Goal: Information Seeking & Learning: Learn about a topic

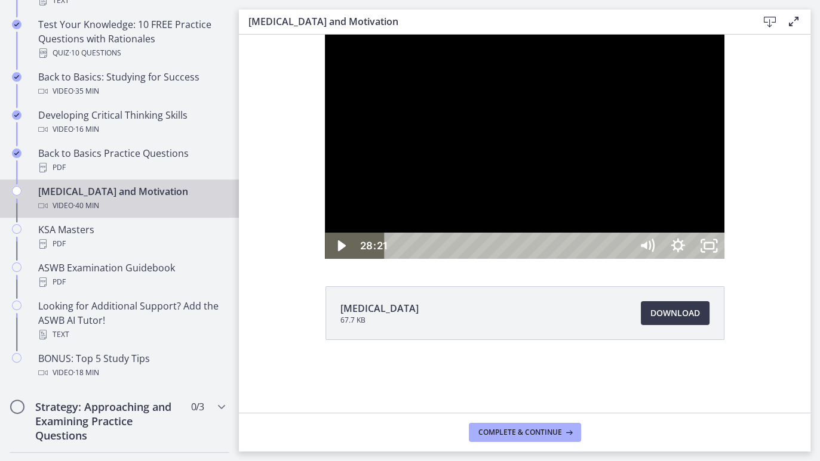
click at [479, 259] on div at bounding box center [524, 147] width 399 height 224
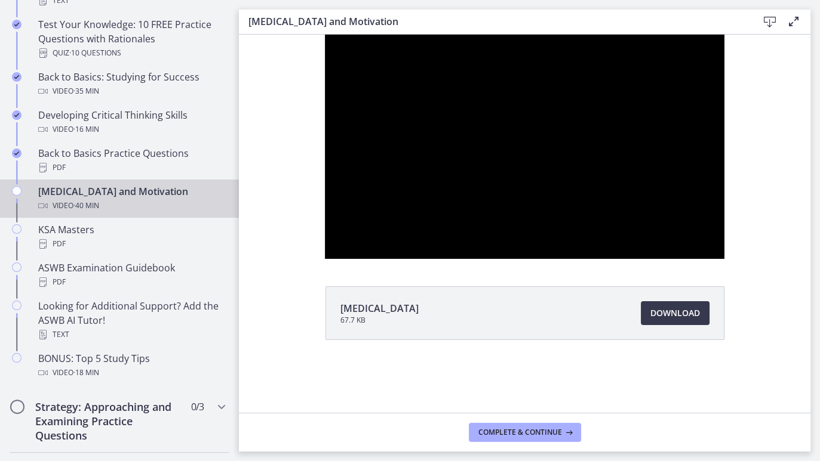
click at [479, 259] on div at bounding box center [524, 147] width 399 height 224
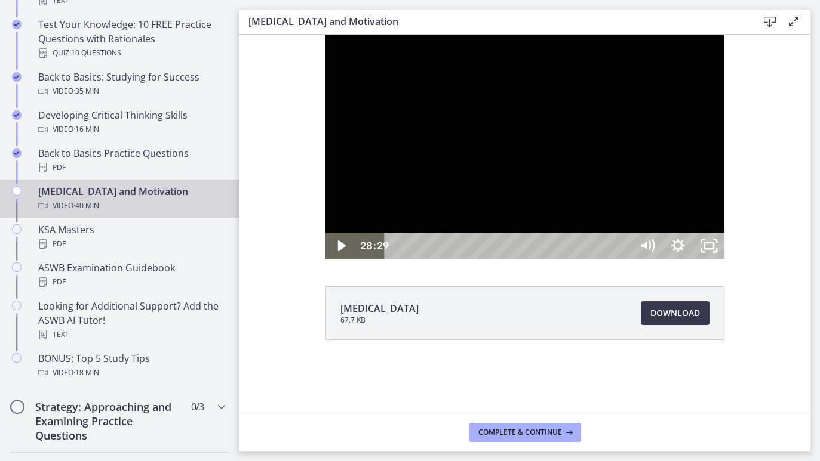
click at [479, 259] on div at bounding box center [524, 147] width 399 height 224
click at [623, 259] on div "28:13" at bounding box center [509, 246] width 227 height 26
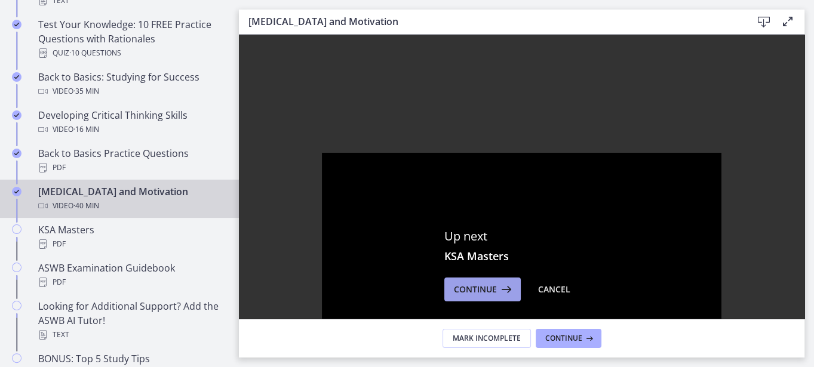
click at [476, 294] on span "Continue" at bounding box center [475, 289] width 43 height 14
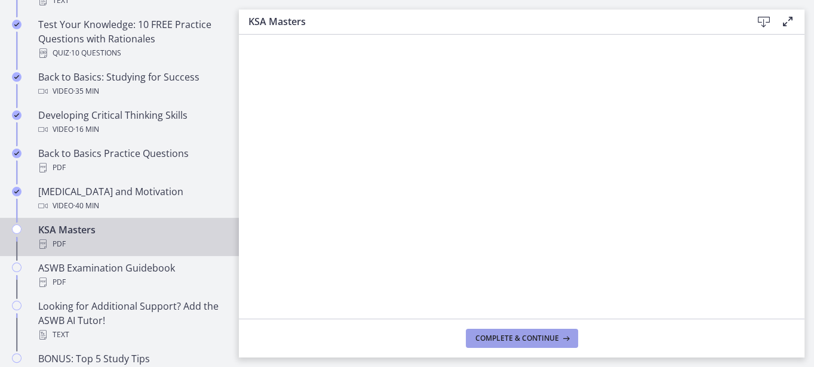
click at [492, 335] on span "Complete & continue" at bounding box center [517, 339] width 84 height 10
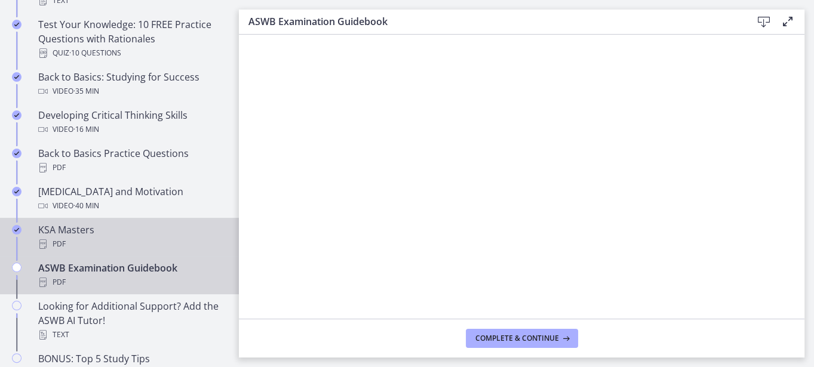
click at [145, 245] on div "PDF" at bounding box center [131, 244] width 186 height 14
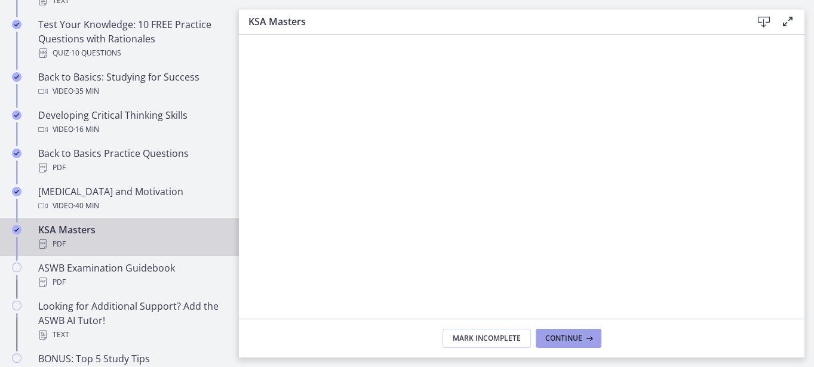
click at [594, 338] on button "Continue" at bounding box center [568, 338] width 66 height 19
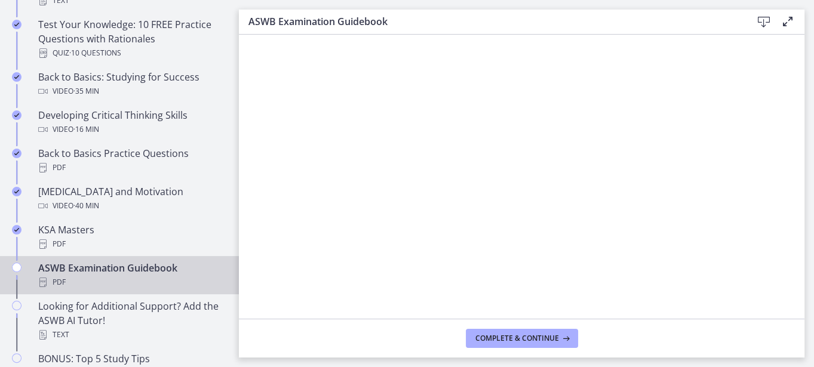
click at [594, 338] on footer "Complete & continue" at bounding box center [521, 338] width 565 height 39
click at [555, 349] on footer "Complete & continue" at bounding box center [521, 338] width 565 height 39
click at [555, 338] on span "Complete & continue" at bounding box center [517, 339] width 84 height 10
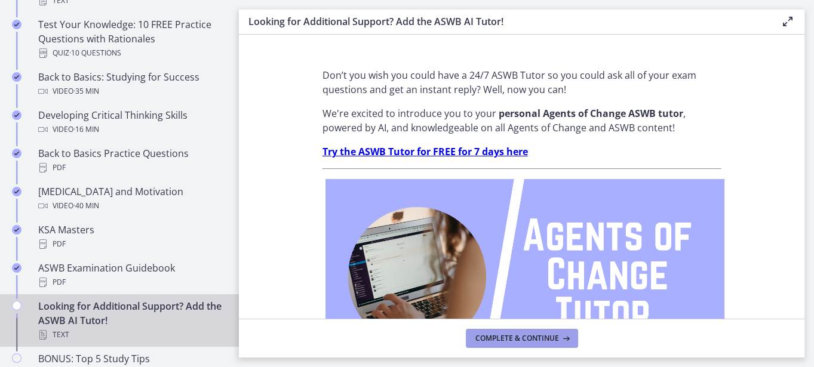
click at [555, 338] on span "Complete & continue" at bounding box center [517, 339] width 84 height 10
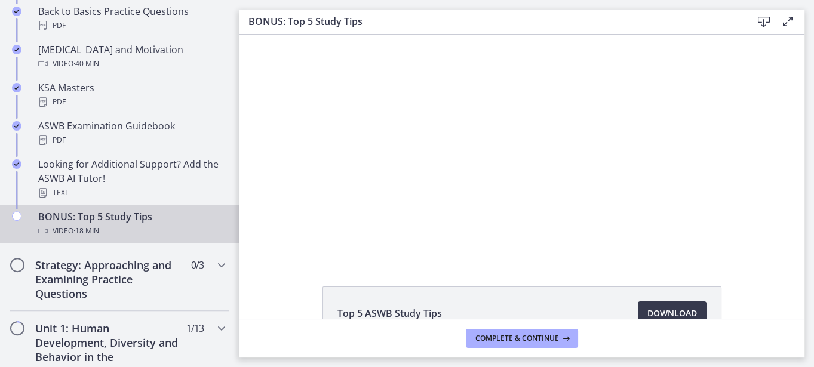
scroll to position [504, 0]
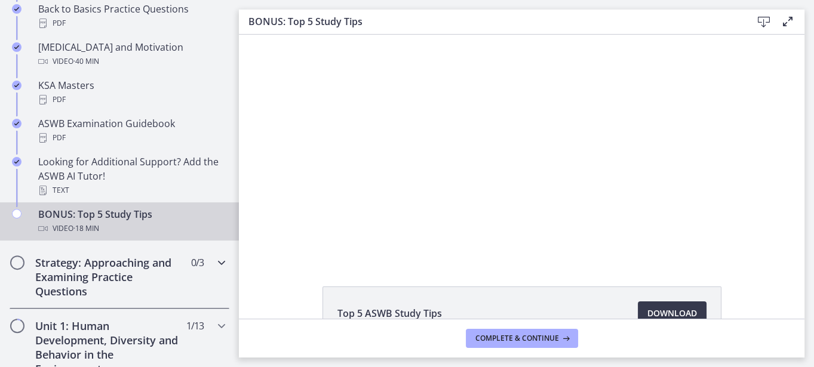
click at [119, 273] on h2 "Strategy: Approaching and Examining Practice Questions" at bounding box center [108, 276] width 146 height 43
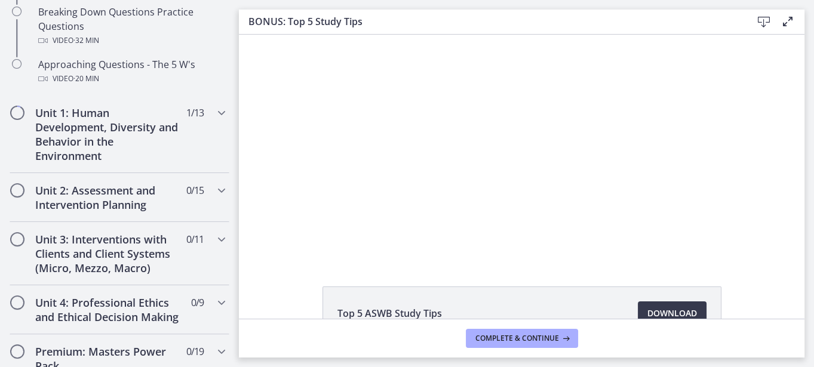
scroll to position [293, 0]
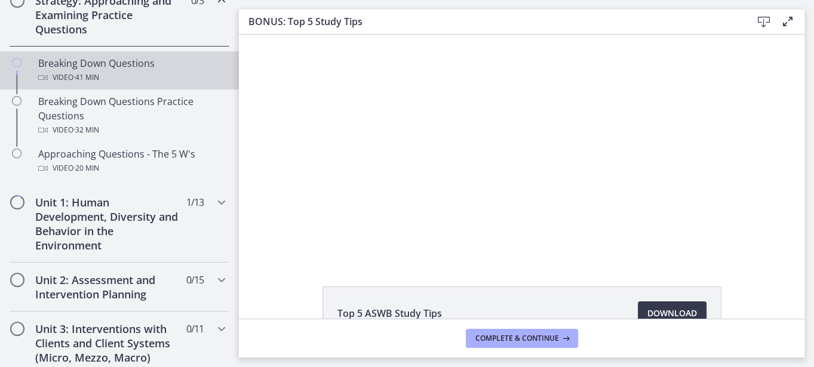
click at [98, 71] on span "· 41 min" at bounding box center [86, 77] width 26 height 14
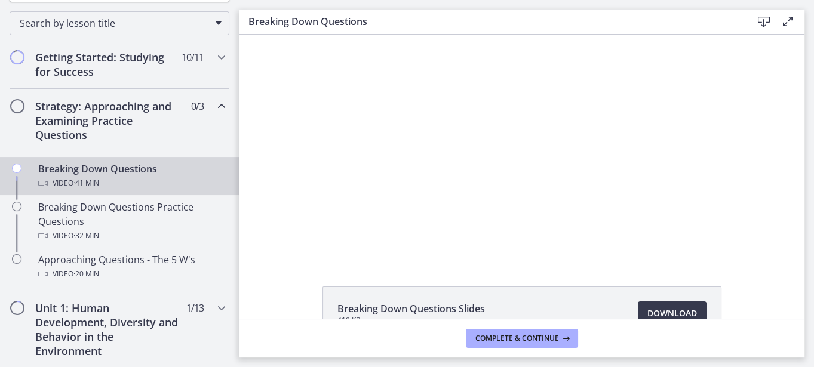
scroll to position [182, 0]
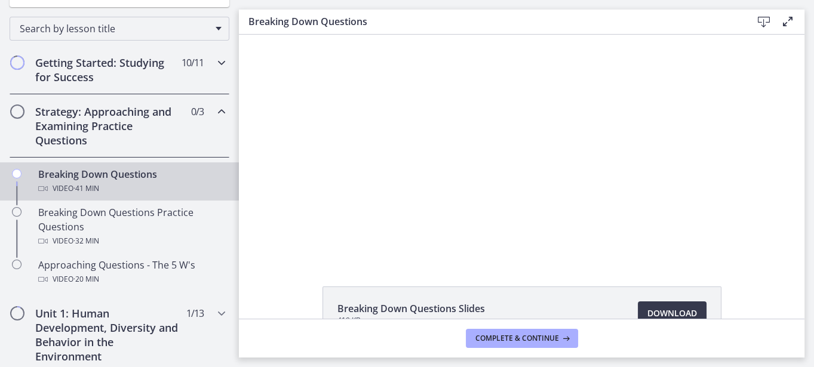
click at [125, 69] on h2 "Getting Started: Studying for Success" at bounding box center [108, 70] width 146 height 29
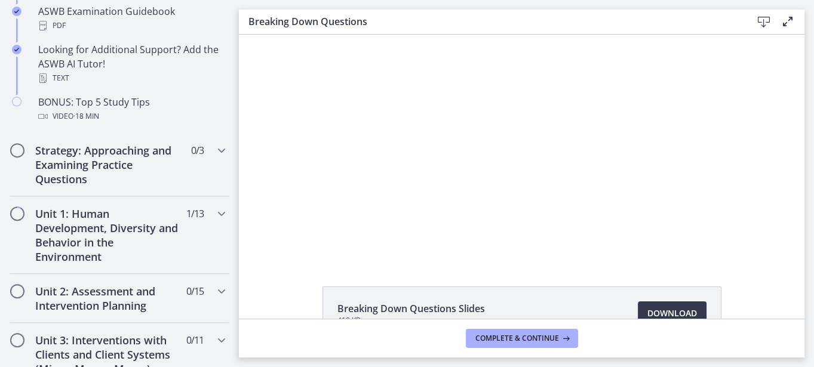
scroll to position [621, 0]
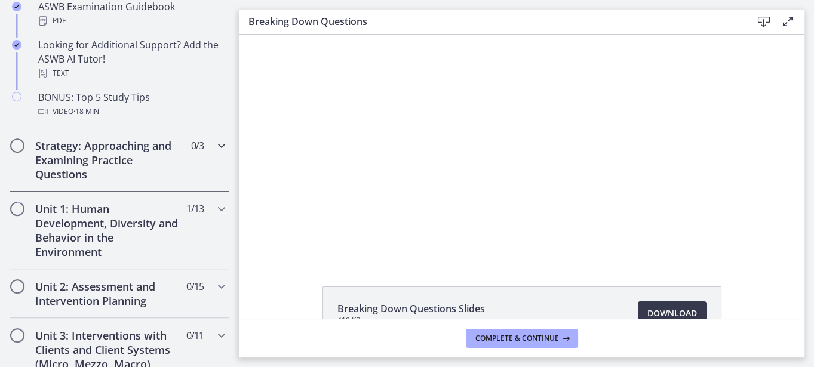
click at [215, 155] on div "Strategy: Approaching and Examining Practice Questions 0 / 3 Completed" at bounding box center [120, 159] width 220 height 63
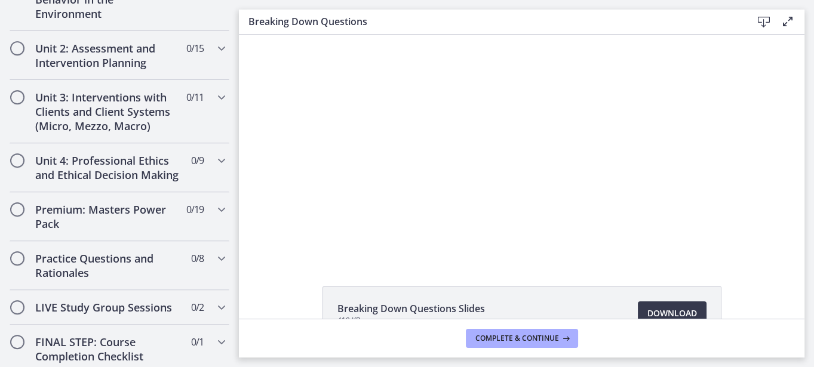
scroll to position [621, 0]
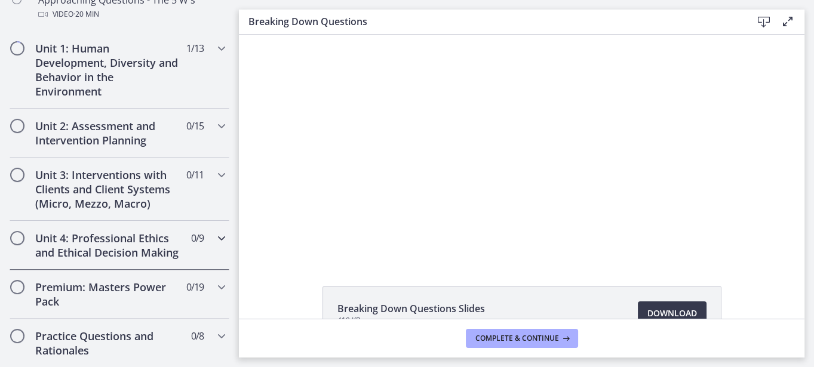
click at [208, 267] on div "Unit 4: Professional Ethics and Ethical Decision Making 0 / 9 Completed" at bounding box center [120, 245] width 220 height 49
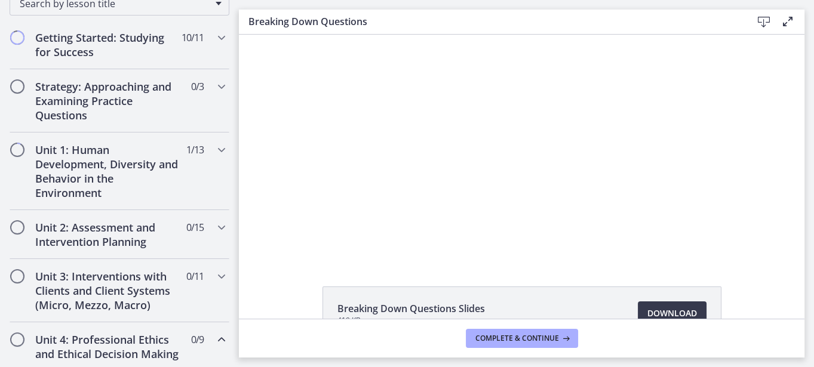
scroll to position [205, 0]
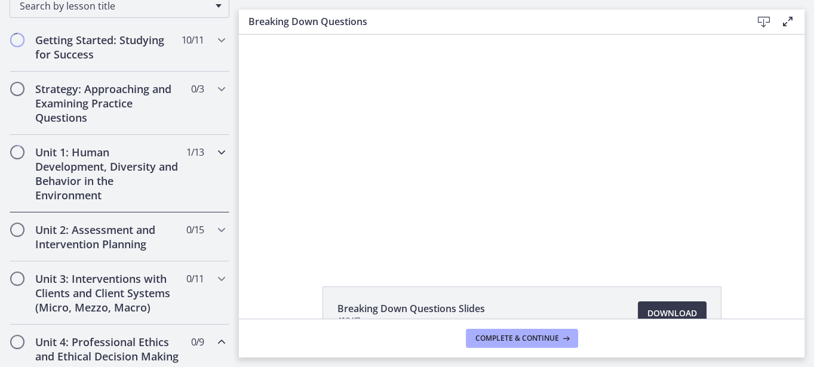
click at [35, 147] on h2 "Unit 1: Human Development, Diversity and Behavior in the Environment" at bounding box center [108, 173] width 146 height 57
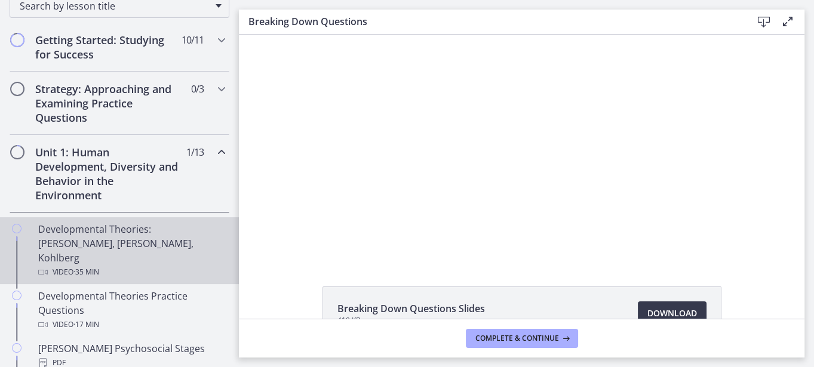
click at [78, 235] on div "Developmental Theories: [PERSON_NAME], [PERSON_NAME], Kohlberg Video · 35 min" at bounding box center [131, 250] width 186 height 57
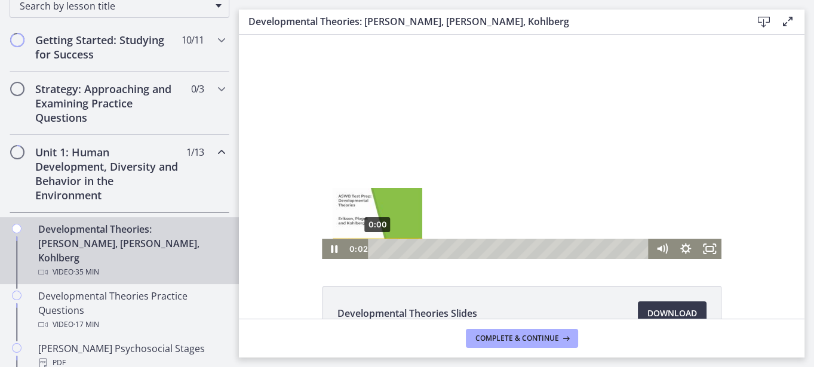
click at [377, 249] on div "0:00" at bounding box center [510, 249] width 266 height 20
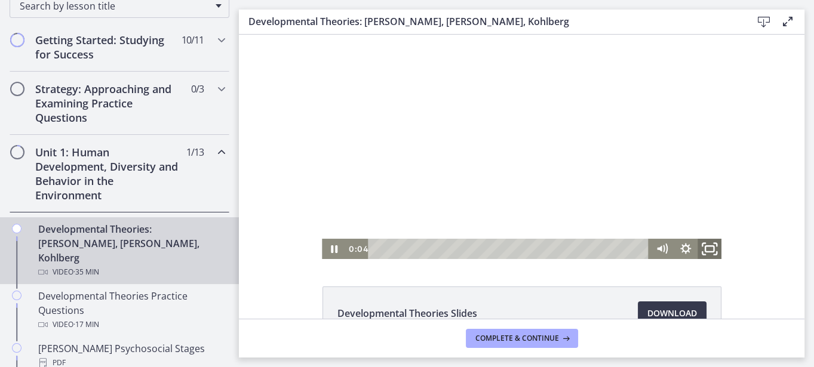
click at [704, 255] on icon "Fullscreen" at bounding box center [709, 249] width 29 height 24
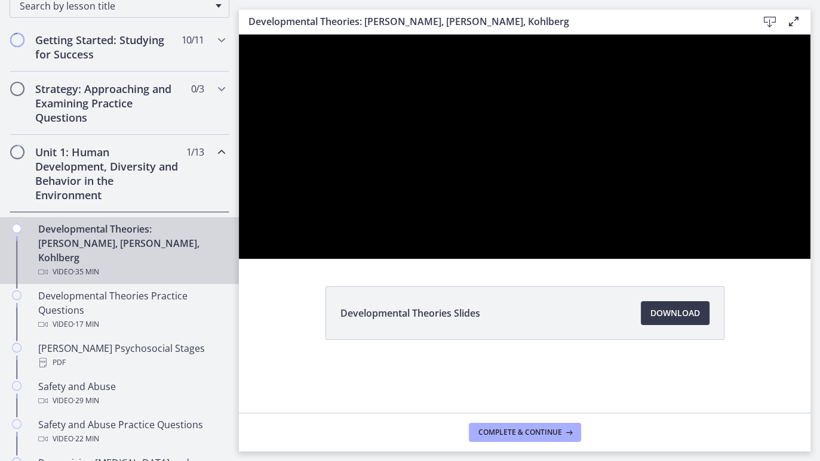
click at [779, 233] on button "Unfullscreen" at bounding box center [794, 246] width 31 height 26
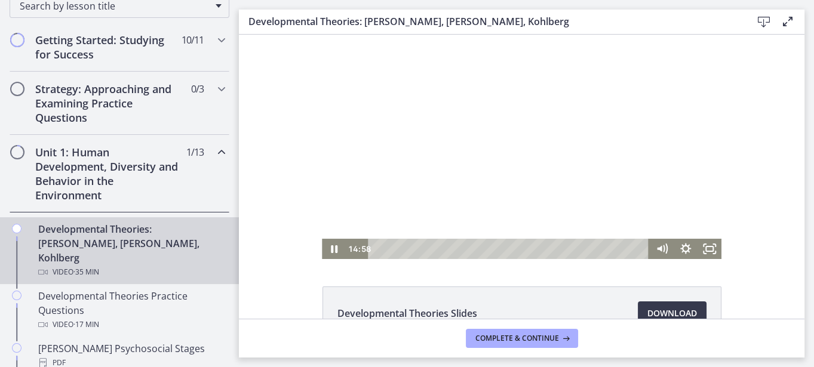
click at [593, 174] on div at bounding box center [521, 147] width 399 height 224
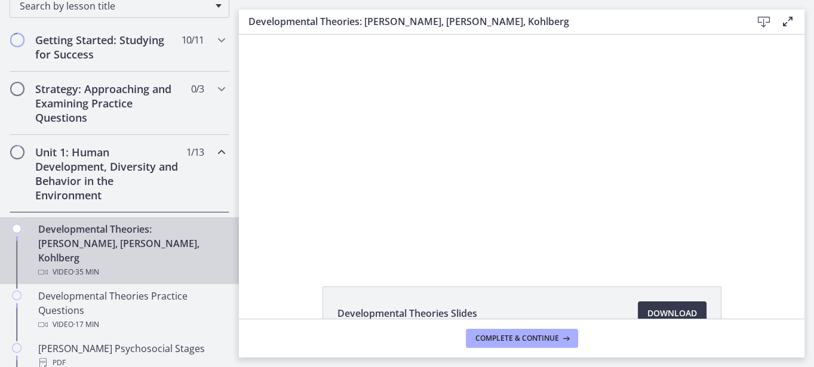
click at [322, 35] on button "Play Video: crt89dfaoh5c72tgt07g.mp4" at bounding box center [322, 35] width 1 height 1
click at [322, 35] on button "Pause: crt89dfaoh5c72tgt07g.mp4" at bounding box center [322, 35] width 1 height 1
